Goal: Find specific page/section: Find specific page/section

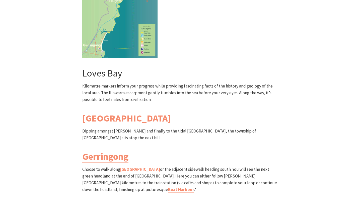
scroll to position [1405, 0]
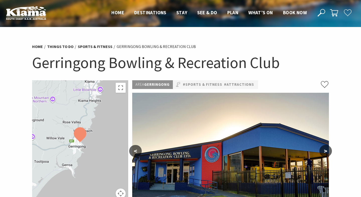
click at [321, 154] on button ">" at bounding box center [325, 151] width 13 height 12
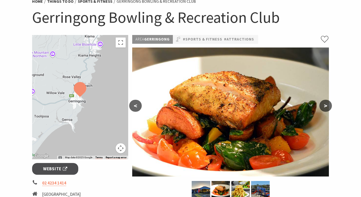
scroll to position [53, 0]
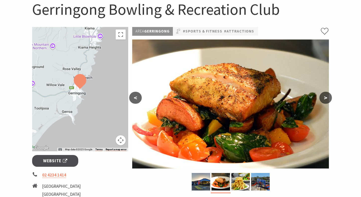
click at [323, 103] on button ">" at bounding box center [325, 98] width 13 height 12
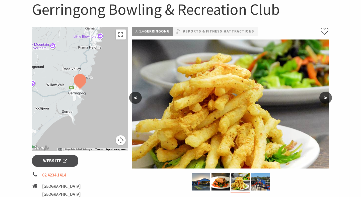
click at [323, 103] on button ">" at bounding box center [325, 98] width 13 height 12
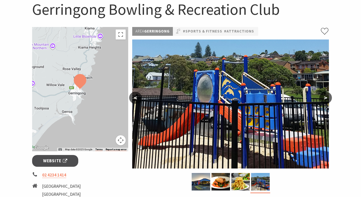
click at [323, 103] on button ">" at bounding box center [325, 98] width 13 height 12
